Goal: Transaction & Acquisition: Purchase product/service

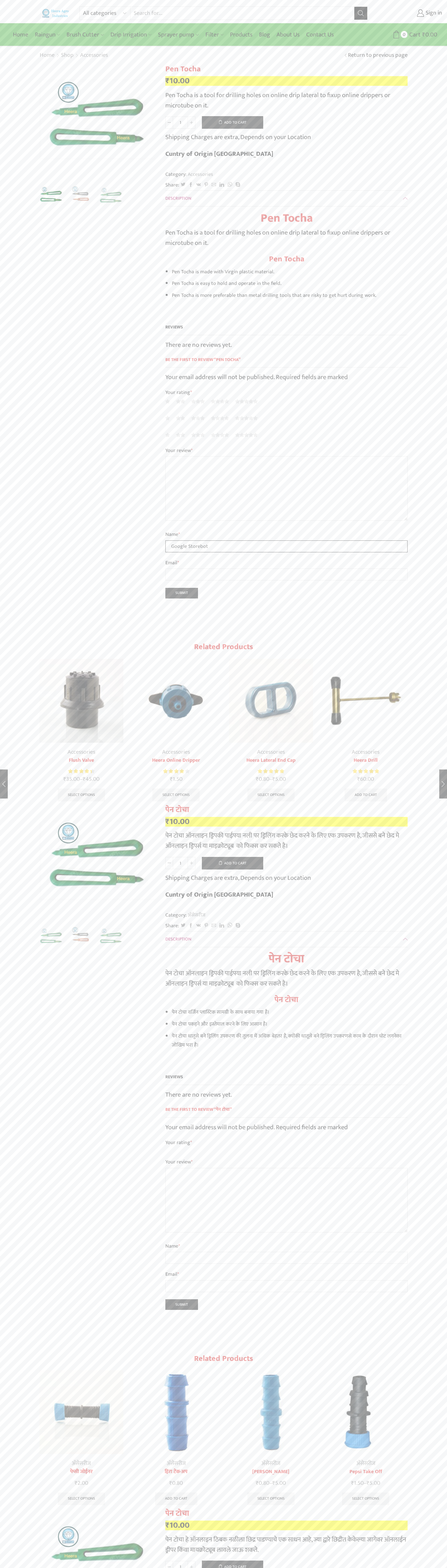
type input "Google Storebot"
click at [233, 122] on button "Add to cart" at bounding box center [232, 122] width 62 height 13
click at [406, 35] on span "Cart" at bounding box center [411, 35] width 13 height 9
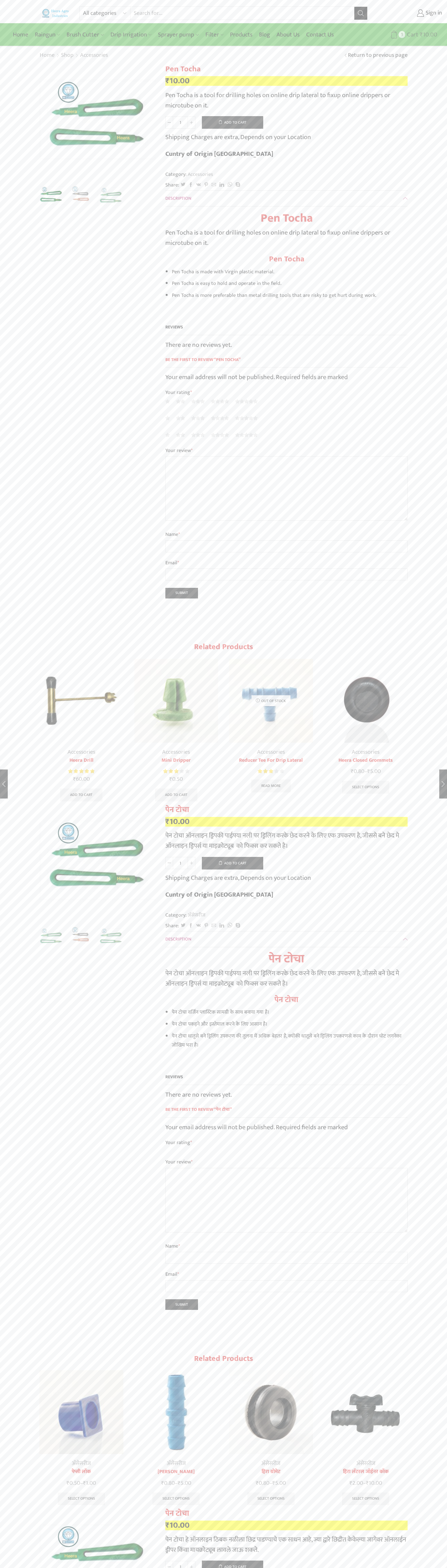
click at [412, 35] on span "Cart" at bounding box center [411, 35] width 13 height 9
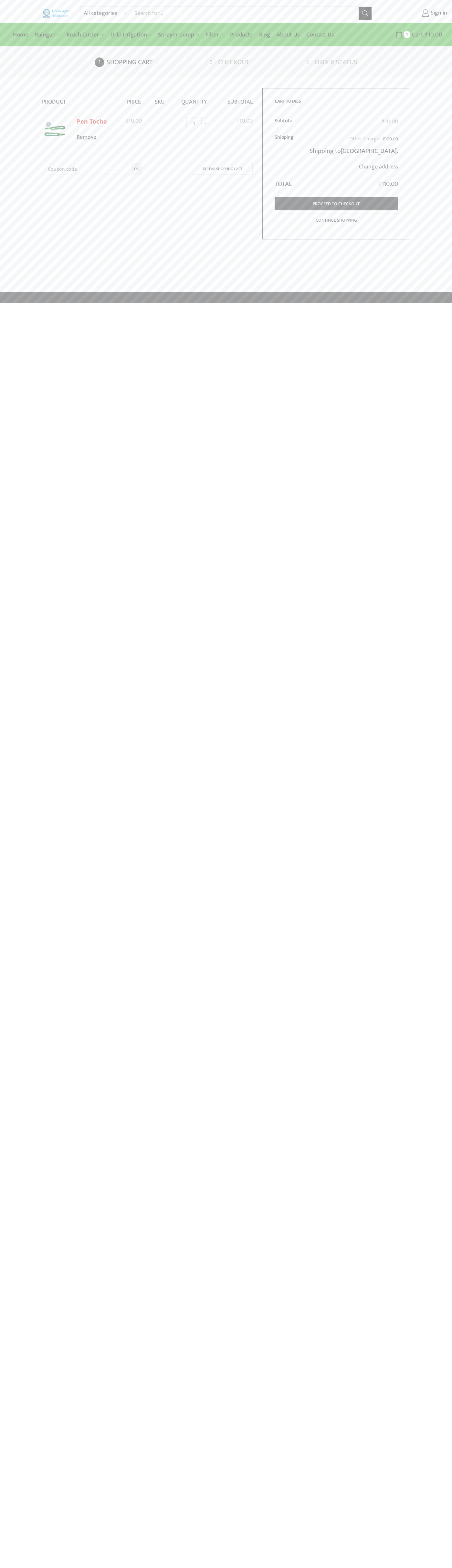
click at [96, 138] on link "Remove" at bounding box center [96, 138] width 38 height 9
